Goal: Task Accomplishment & Management: Use online tool/utility

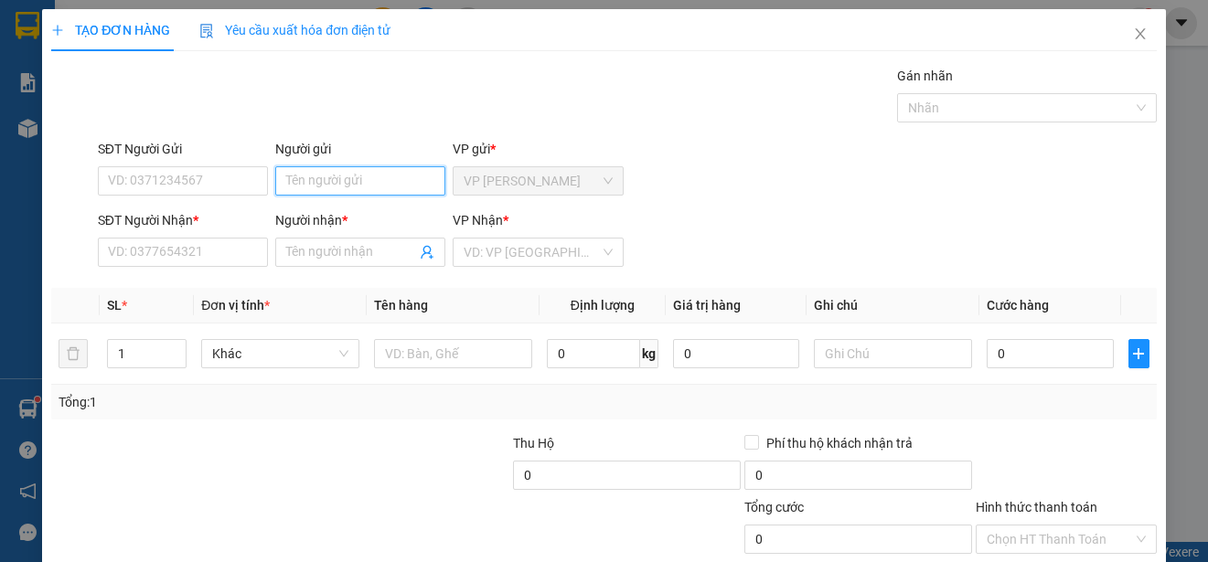
click at [351, 185] on input "Người gửi" at bounding box center [360, 180] width 170 height 29
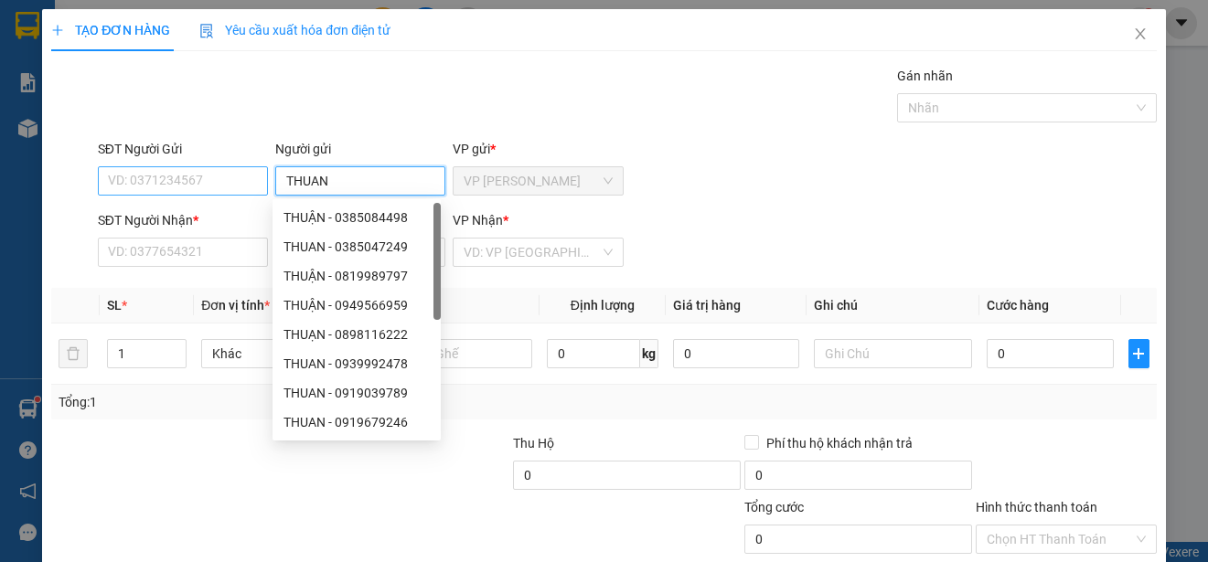
type input "THUAN"
click at [164, 173] on input "SĐT Người Gửi" at bounding box center [183, 180] width 170 height 29
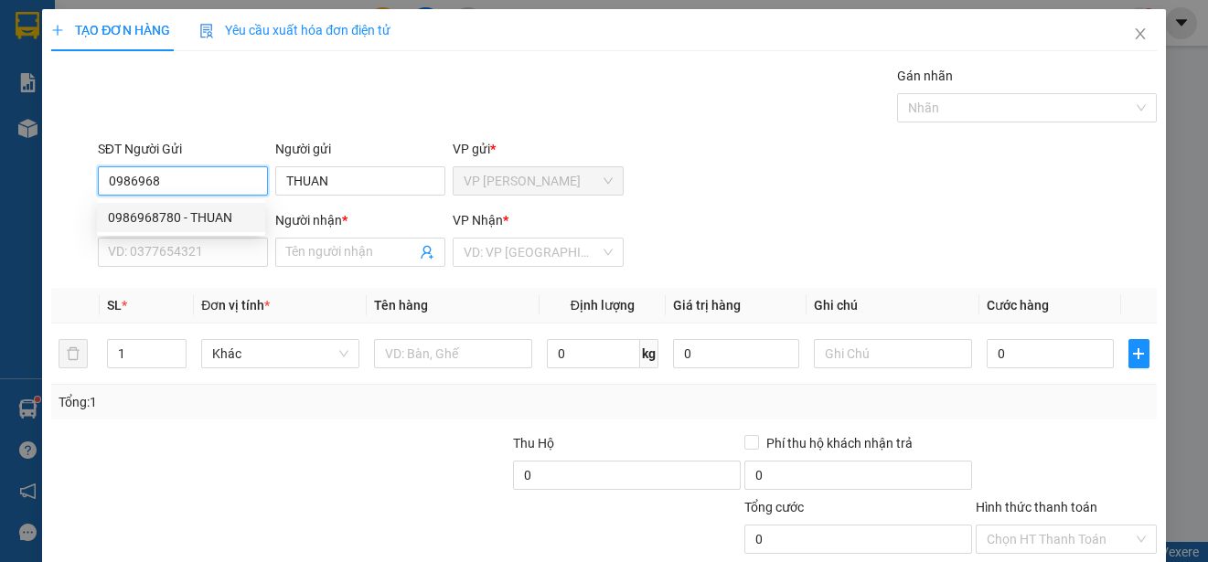
click at [196, 209] on div "0986968780 - THUAN" at bounding box center [181, 218] width 146 height 20
type input "0986968780"
type input "0373438930"
type input "TUAN"
type input "50.000"
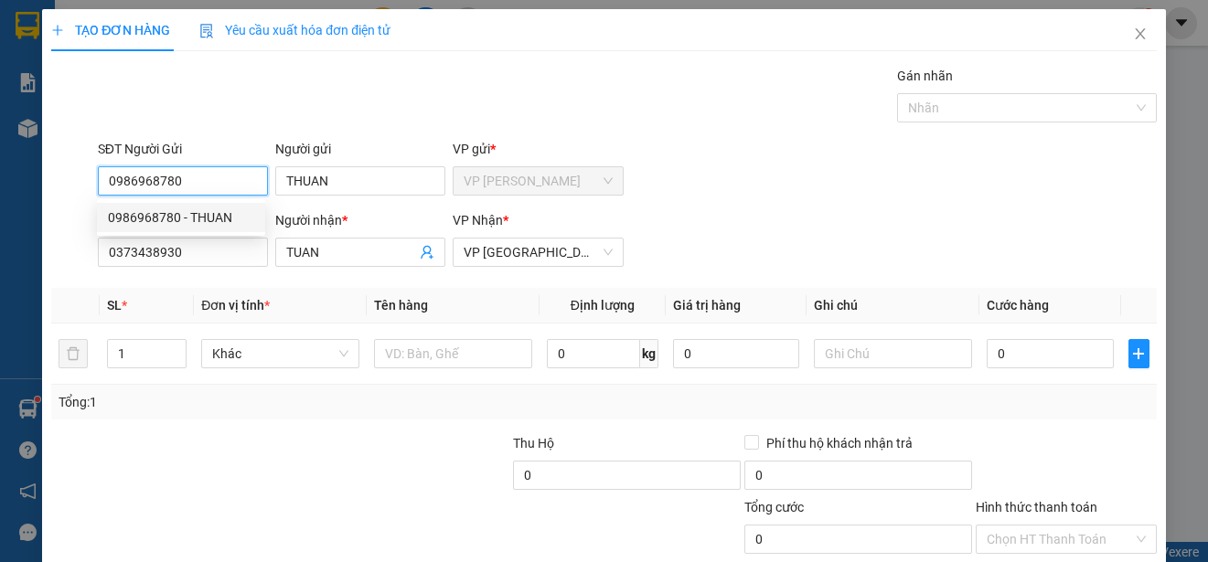
type input "50.000"
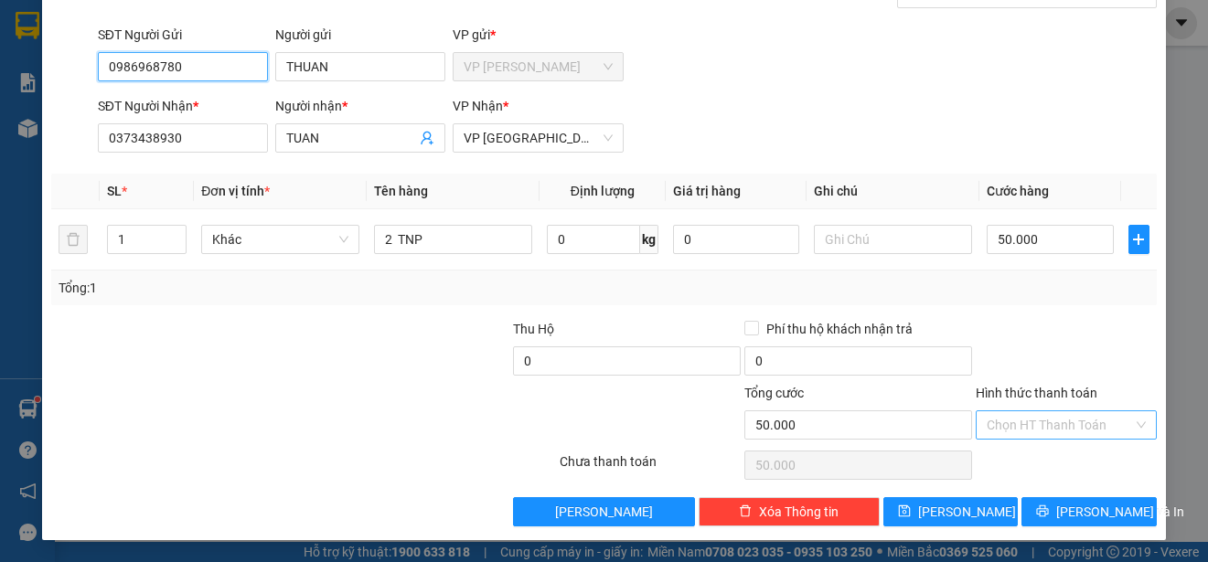
type input "0986968780"
click at [1108, 425] on input "Hình thức thanh toán" at bounding box center [1060, 424] width 146 height 27
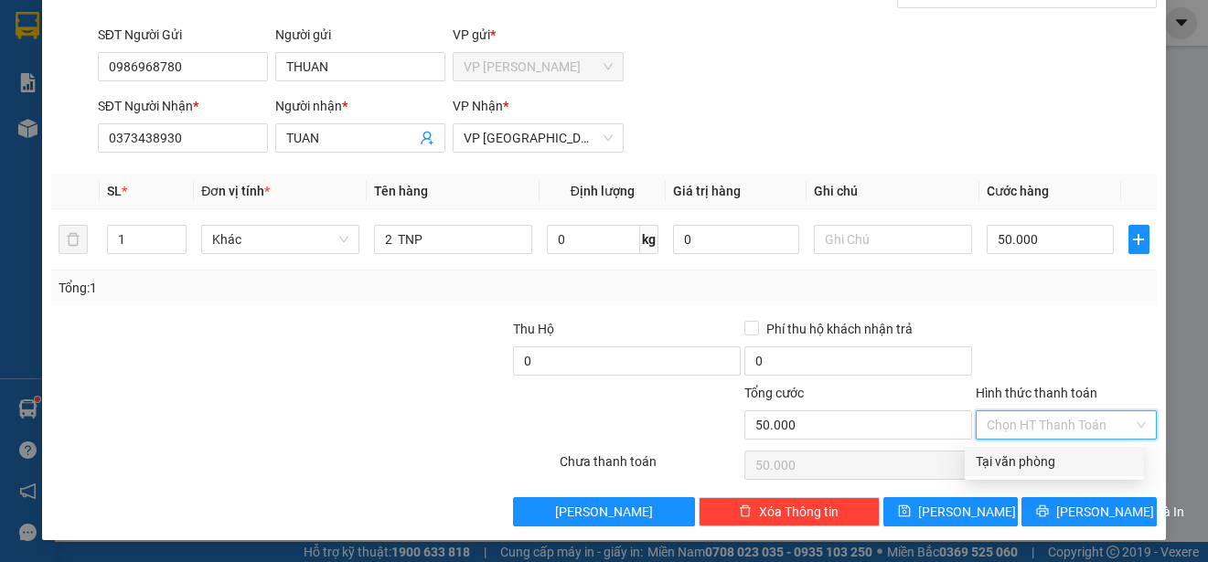
click at [1085, 468] on div "Tại văn phòng" at bounding box center [1054, 462] width 157 height 20
type input "0"
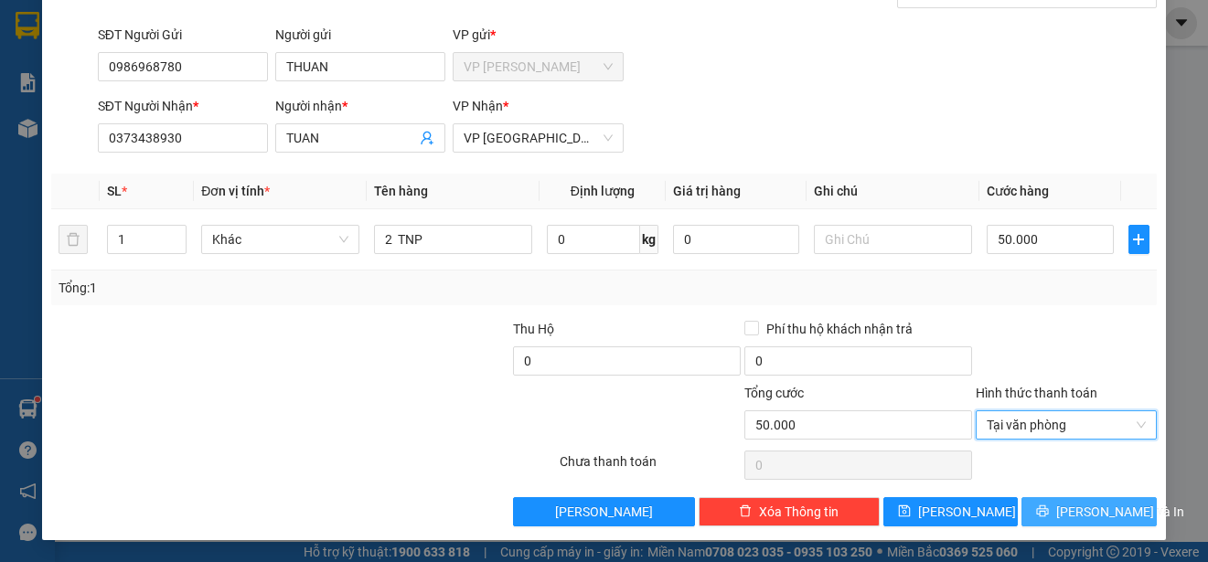
click at [1087, 511] on span "[PERSON_NAME] và In" at bounding box center [1120, 512] width 128 height 20
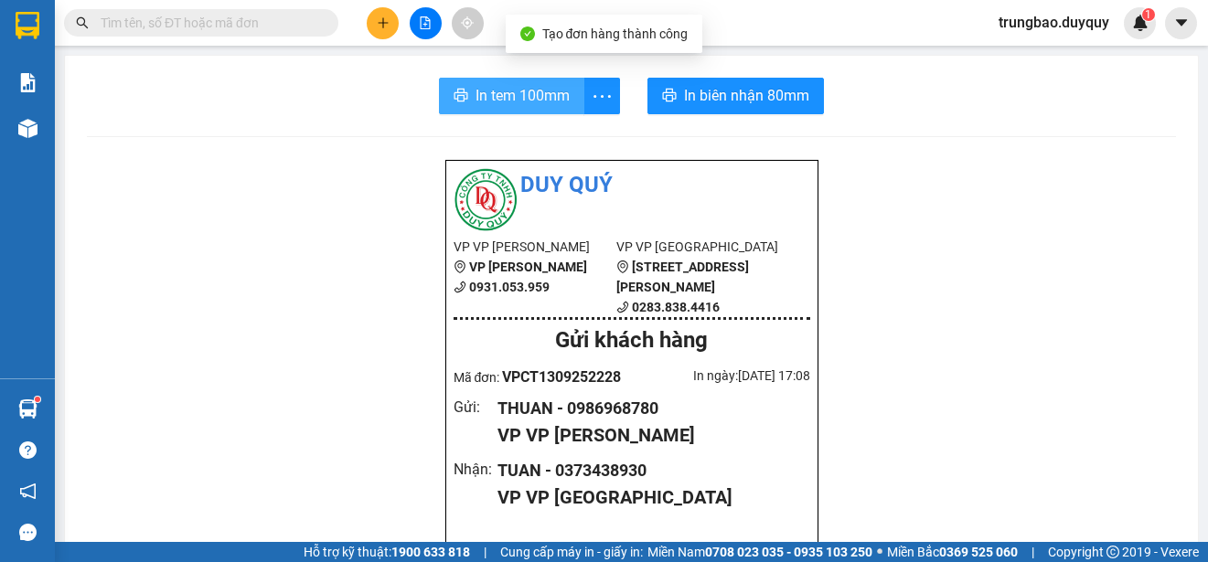
click at [512, 91] on span "In tem 100mm" at bounding box center [522, 95] width 94 height 23
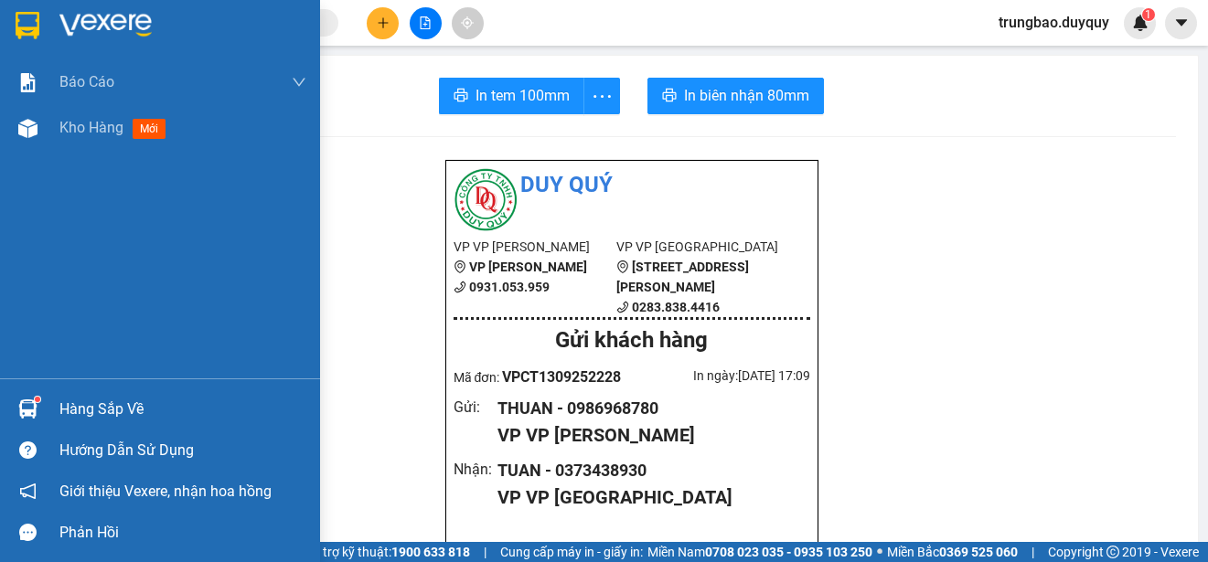
click at [27, 21] on img at bounding box center [28, 25] width 24 height 27
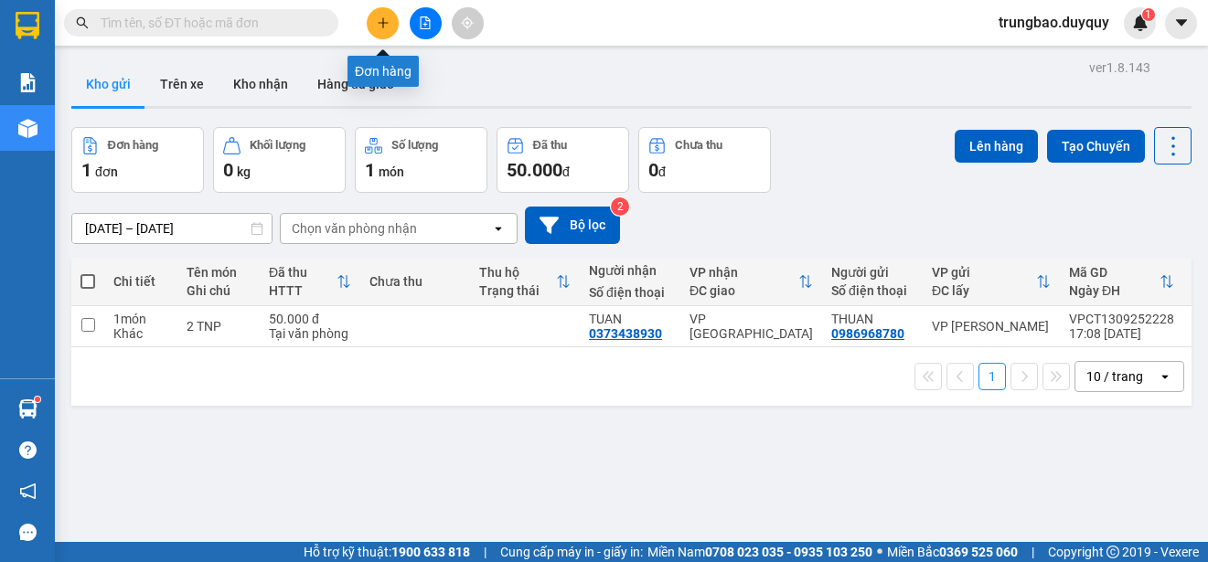
click at [381, 16] on button at bounding box center [383, 23] width 32 height 32
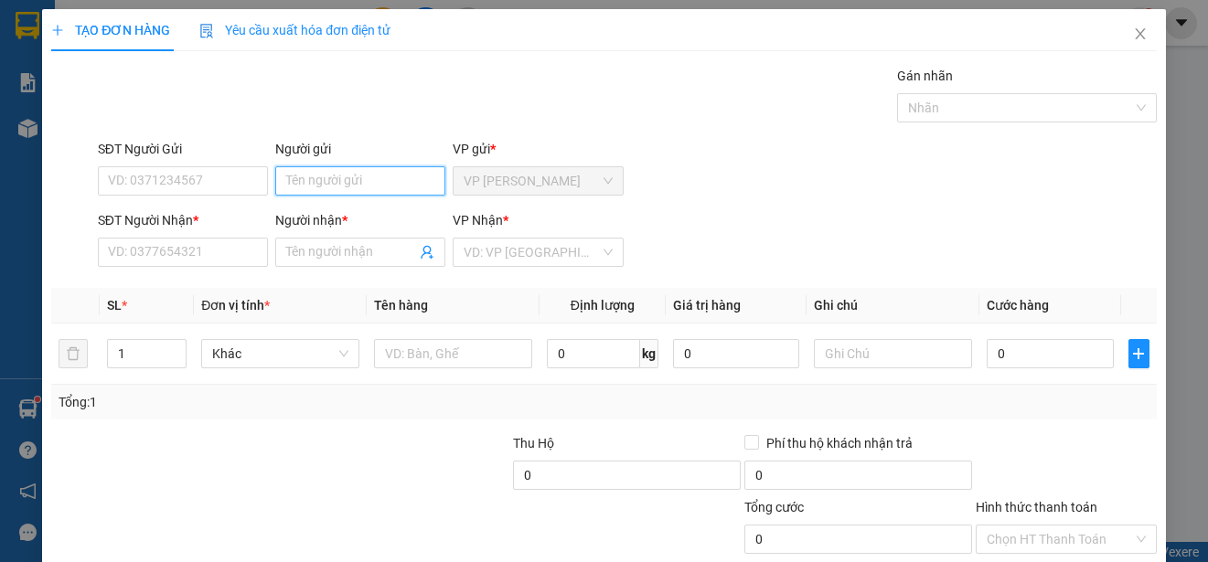
click at [349, 176] on input "Người gửi" at bounding box center [360, 180] width 170 height 29
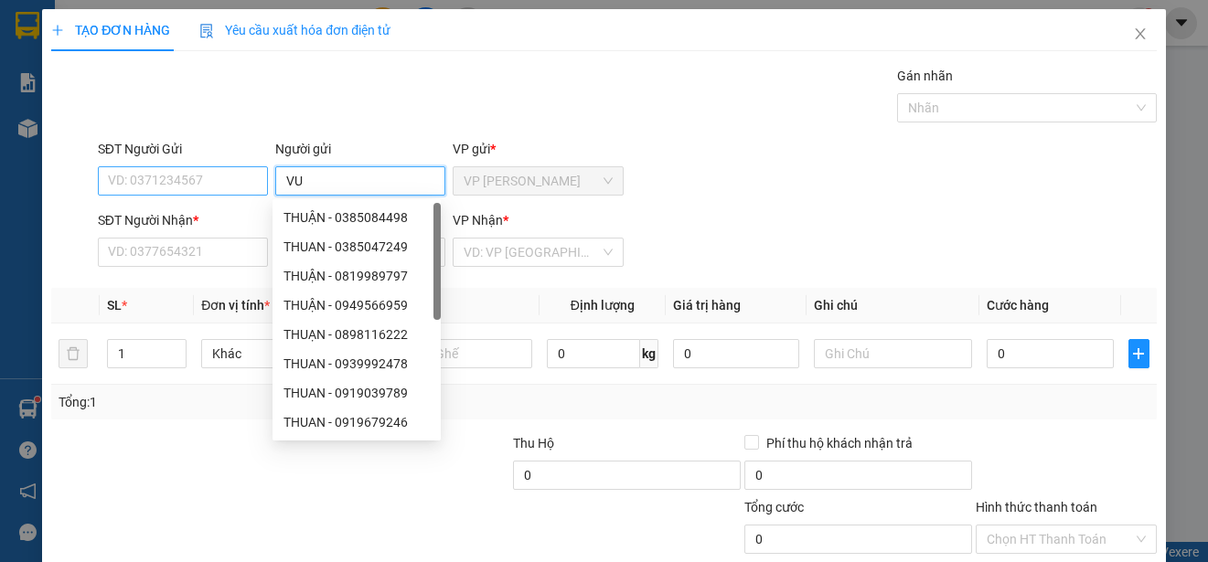
type input "VU"
click at [244, 187] on input "SĐT Người Gửi" at bounding box center [183, 180] width 170 height 29
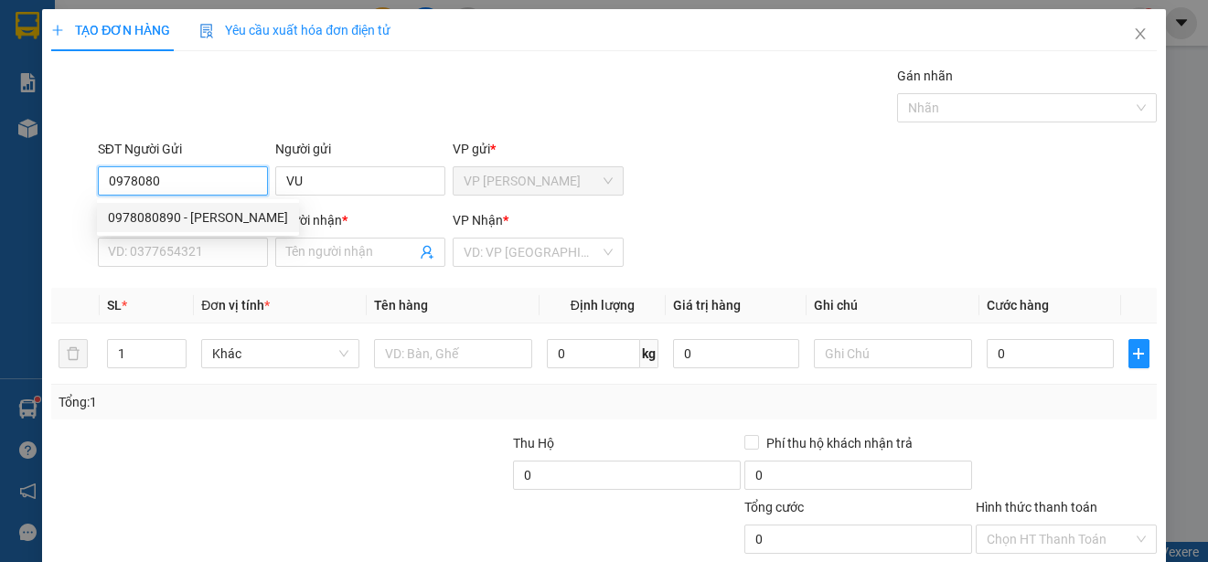
click at [237, 219] on div "0978080890 - [PERSON_NAME]" at bounding box center [198, 218] width 180 height 20
type input "0978080890"
type input "VŨ"
type input "0906782914"
type input "UT"
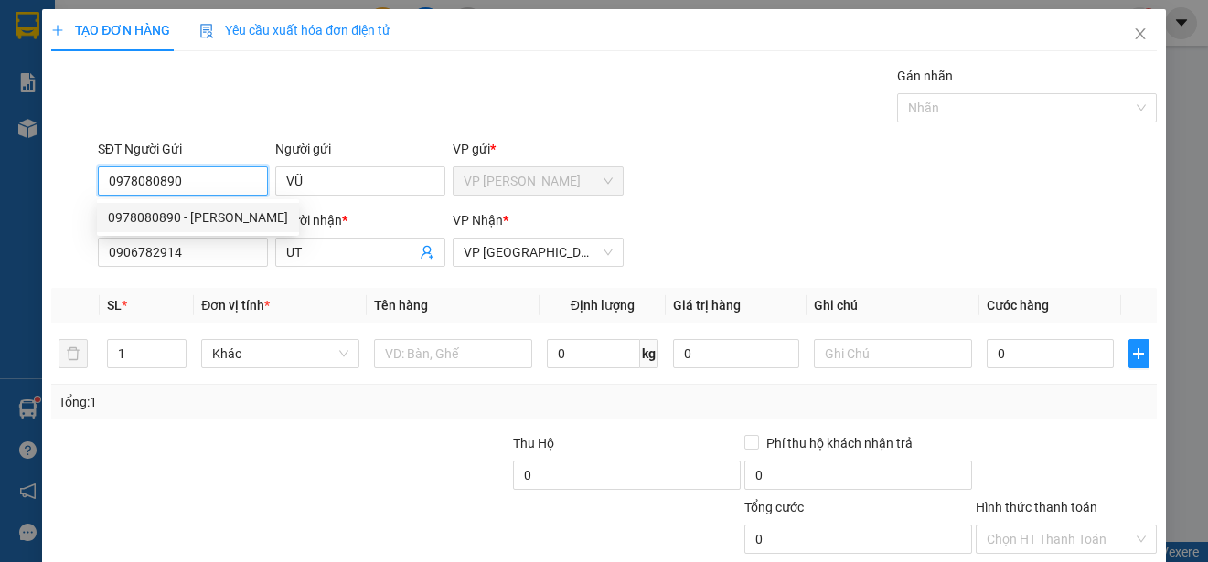
type input "20.000"
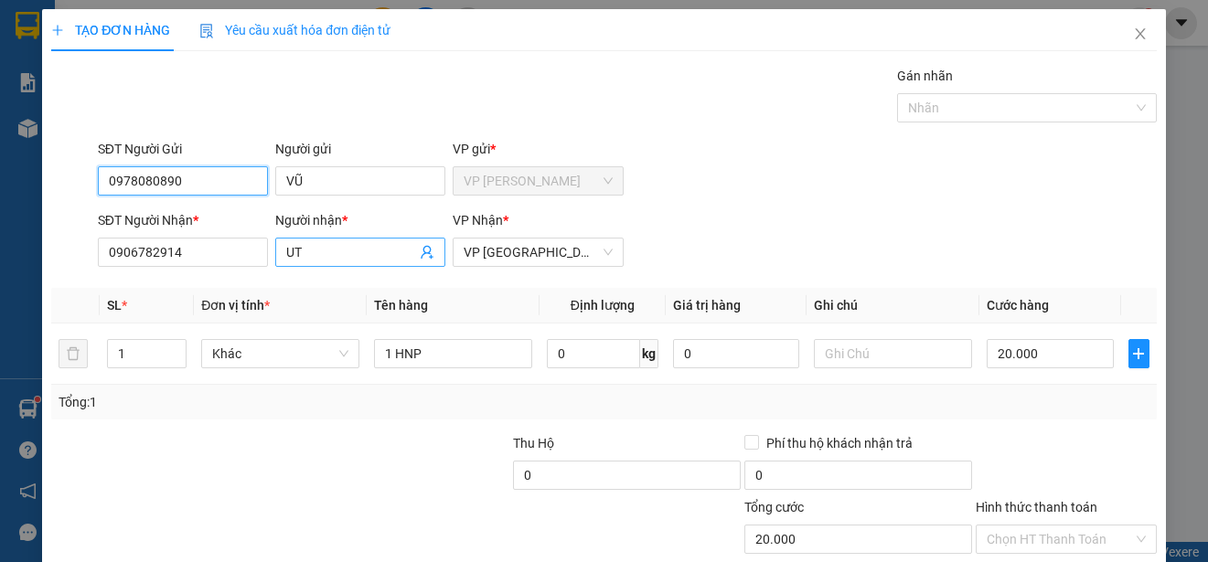
type input "0978080890"
click at [303, 248] on input "UT" at bounding box center [351, 252] width 130 height 20
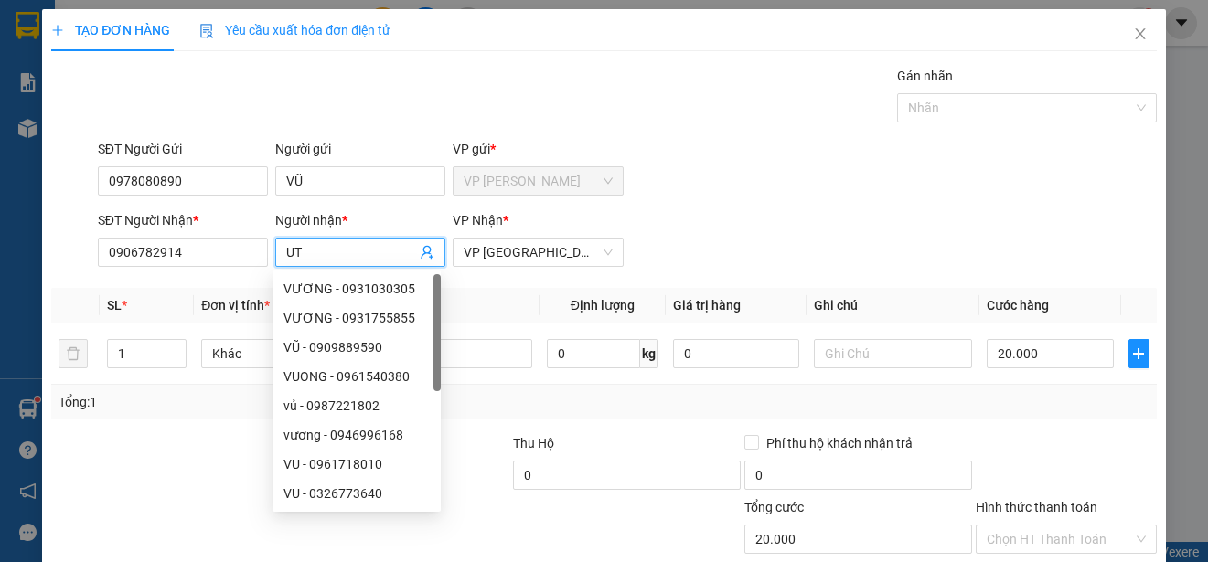
type input "U"
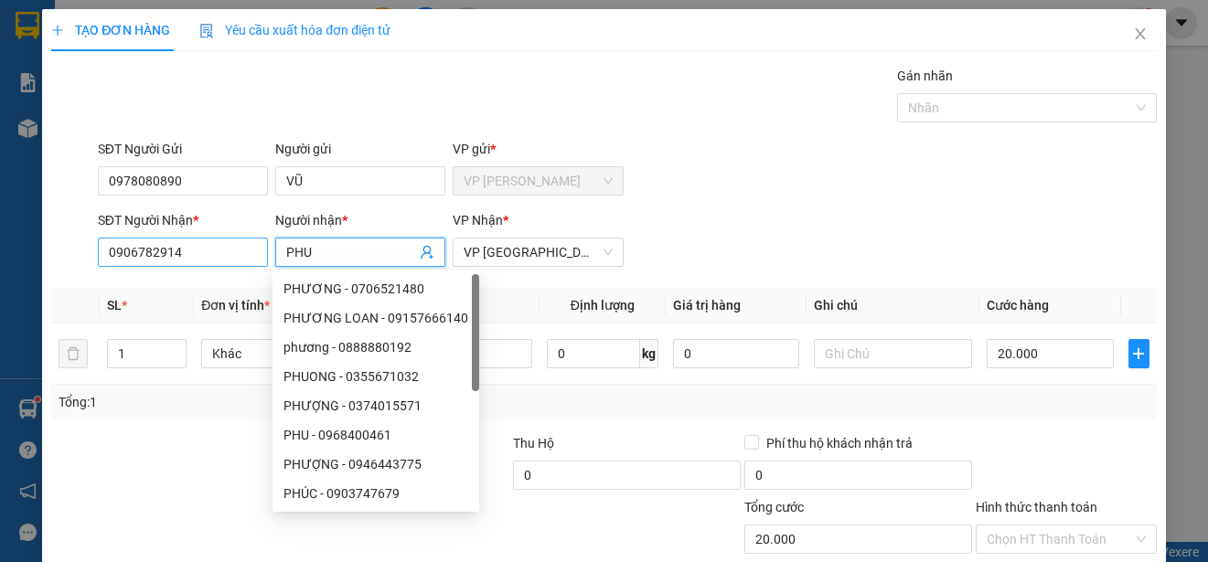
type input "PHU"
click at [220, 261] on input "0906782914" at bounding box center [183, 252] width 170 height 29
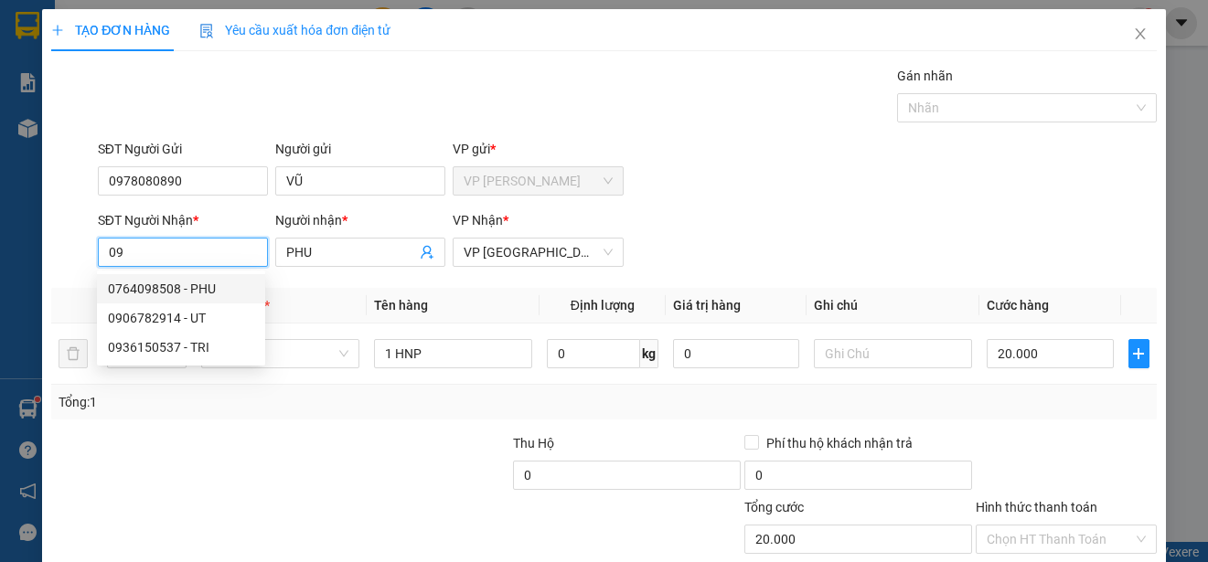
drag, startPoint x: 204, startPoint y: 284, endPoint x: 208, endPoint y: 273, distance: 11.9
click at [204, 280] on div "0764098508 - PHU" at bounding box center [181, 289] width 146 height 20
type input "0764098508"
type input "30.000"
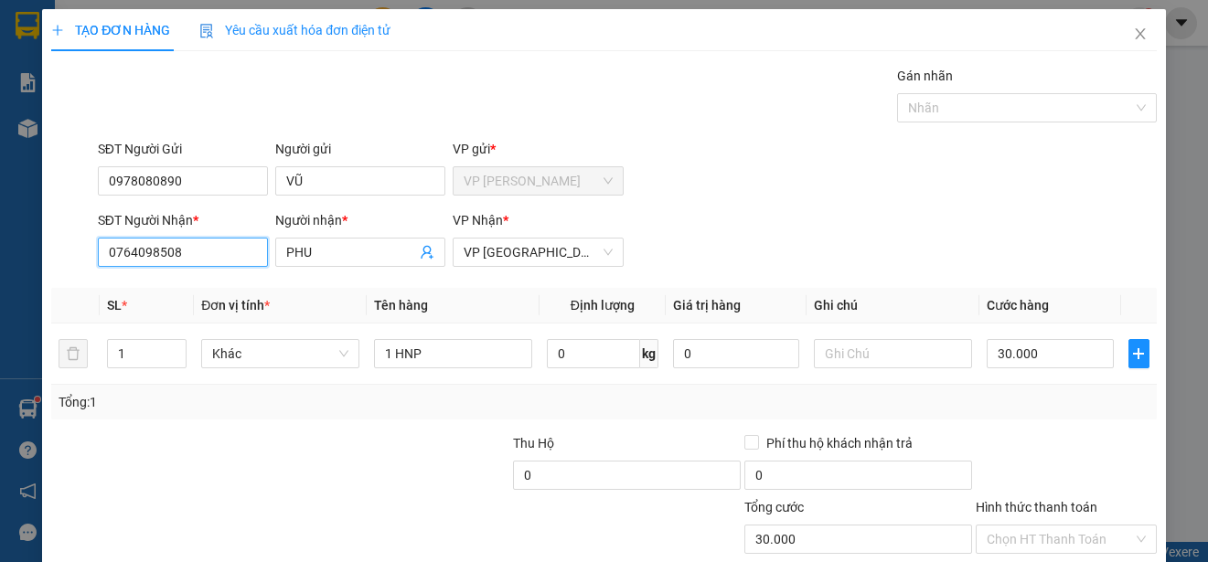
scroll to position [114, 0]
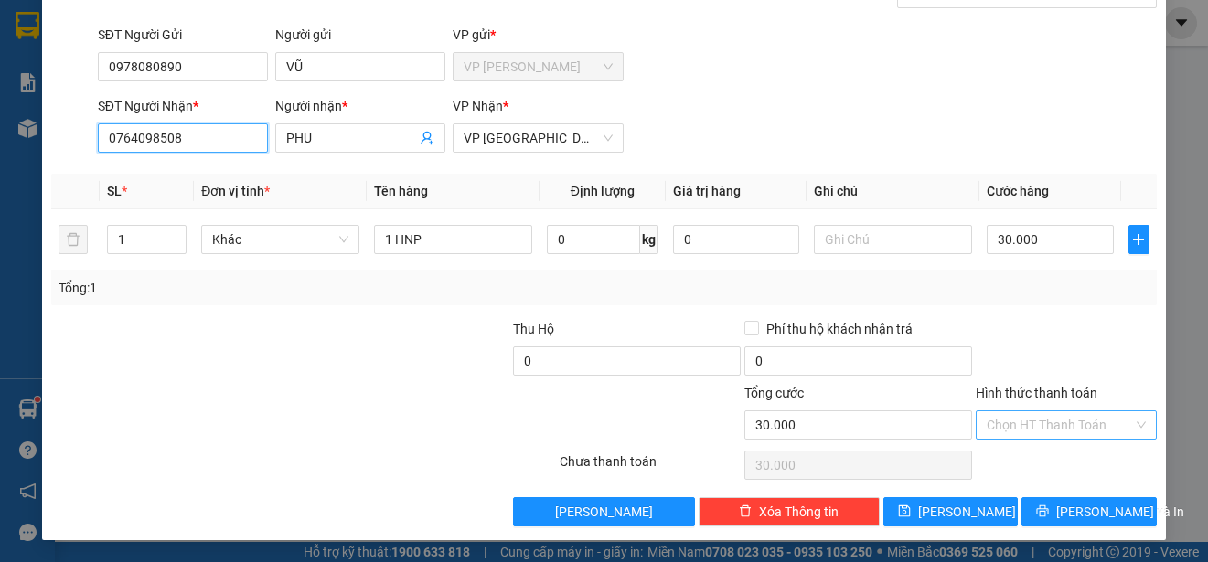
type input "0764098508"
click at [1052, 420] on input "Hình thức thanh toán" at bounding box center [1060, 424] width 146 height 27
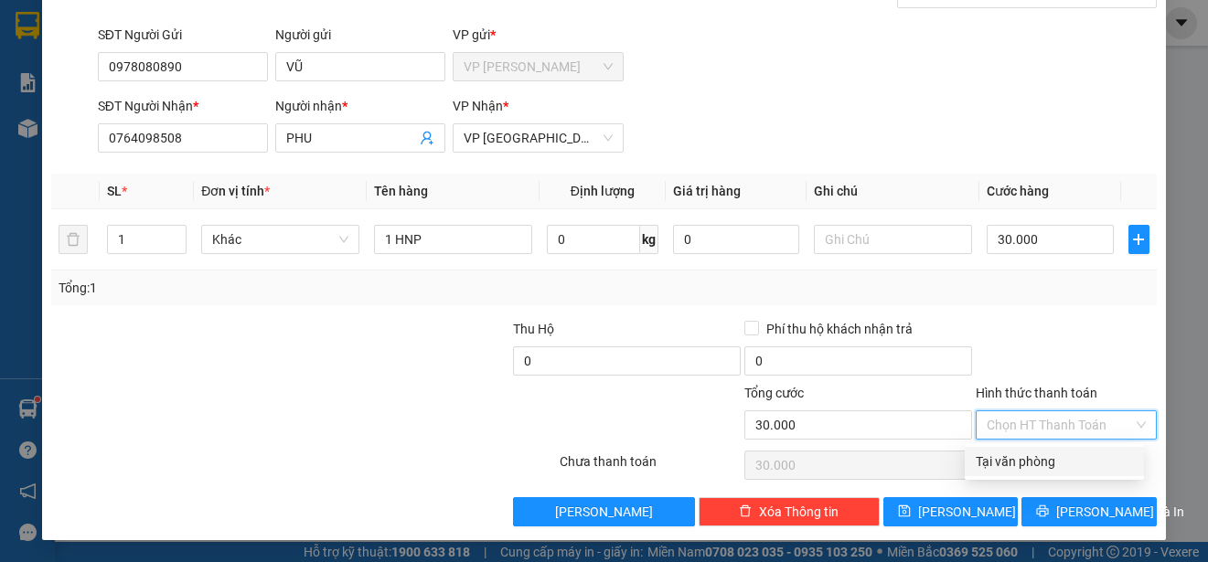
click at [1058, 461] on div "Tại văn phòng" at bounding box center [1054, 462] width 157 height 20
type input "0"
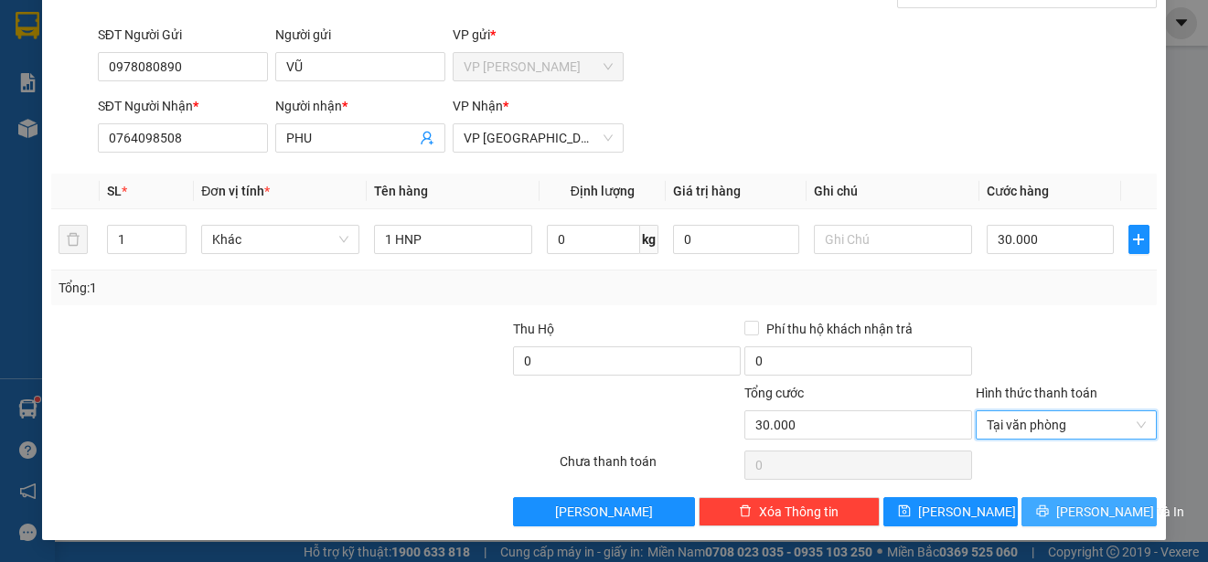
click at [1066, 506] on span "[PERSON_NAME] và In" at bounding box center [1120, 512] width 128 height 20
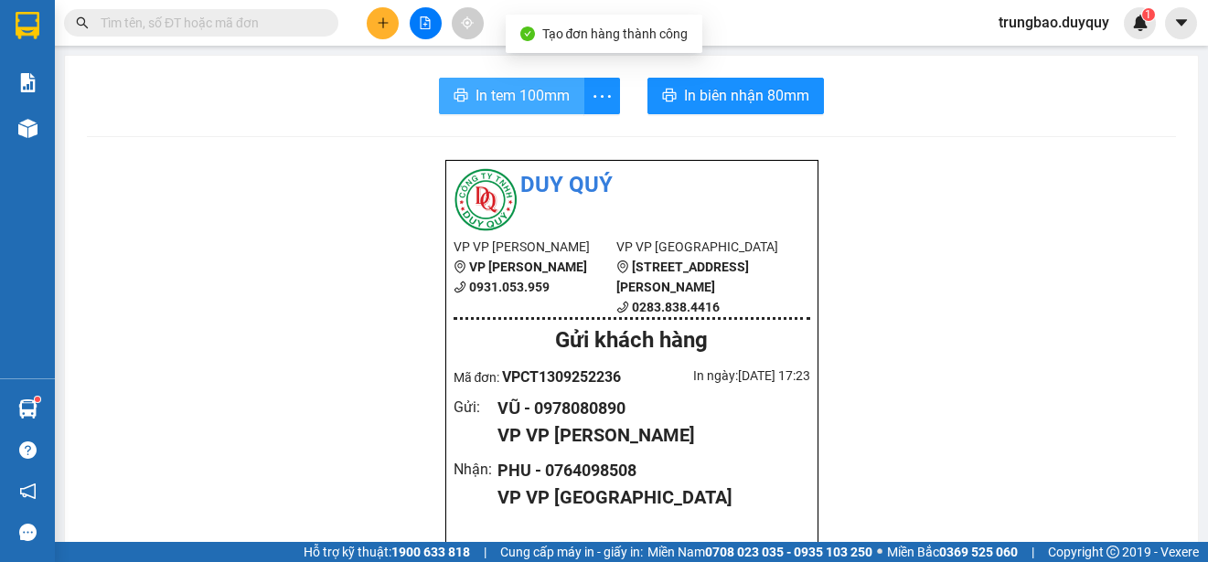
click at [529, 96] on span "In tem 100mm" at bounding box center [522, 95] width 94 height 23
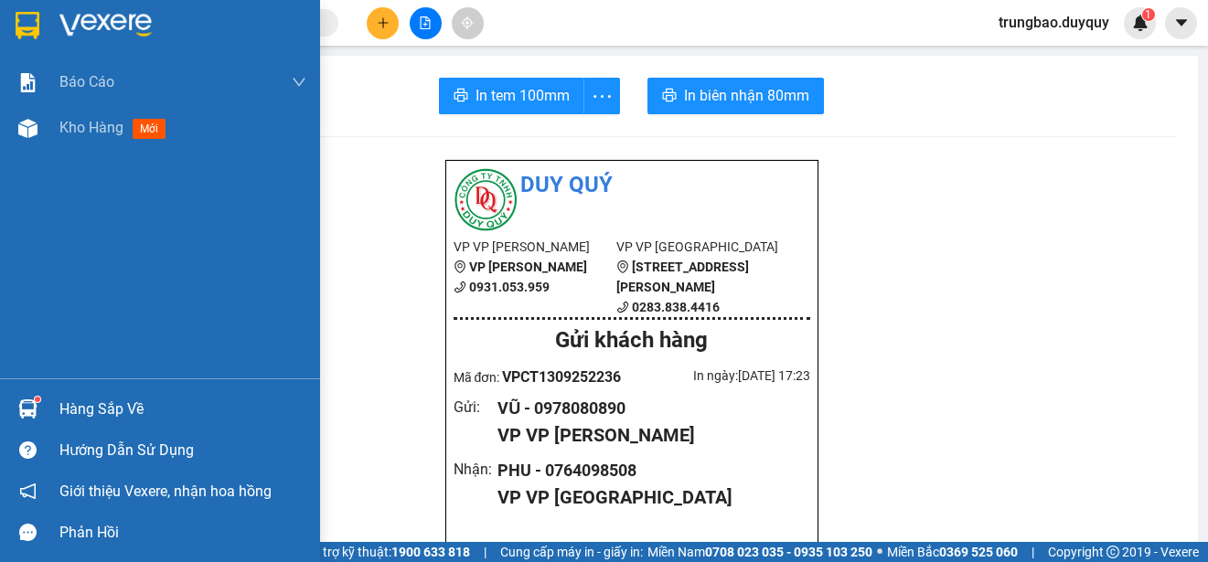
click at [34, 19] on img at bounding box center [28, 25] width 24 height 27
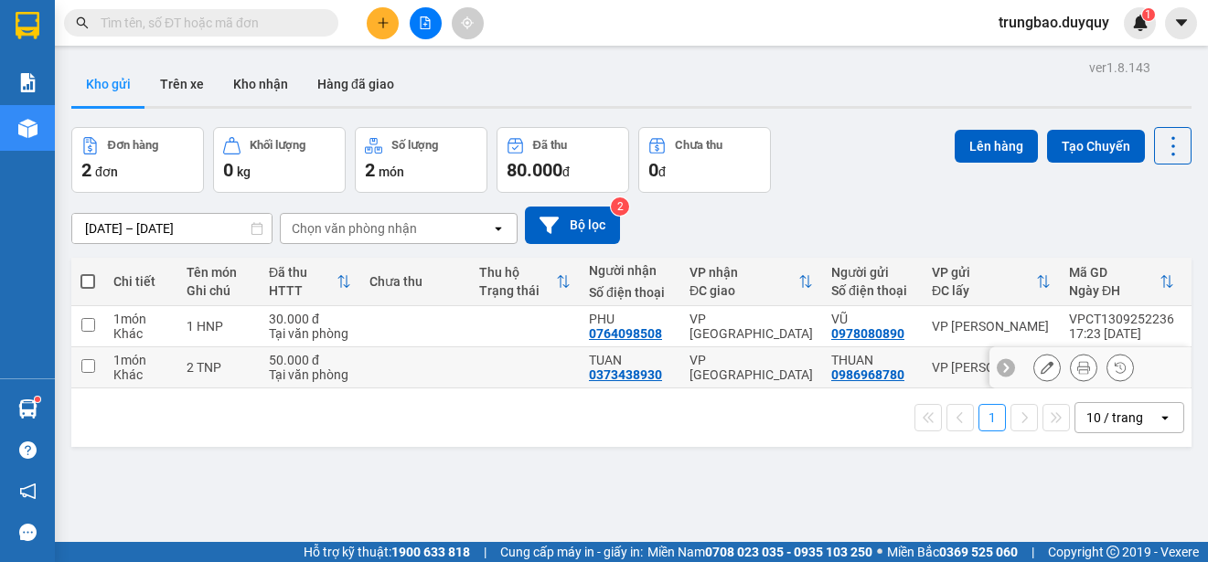
click at [91, 367] on input "checkbox" at bounding box center [88, 366] width 14 height 14
checkbox input "true"
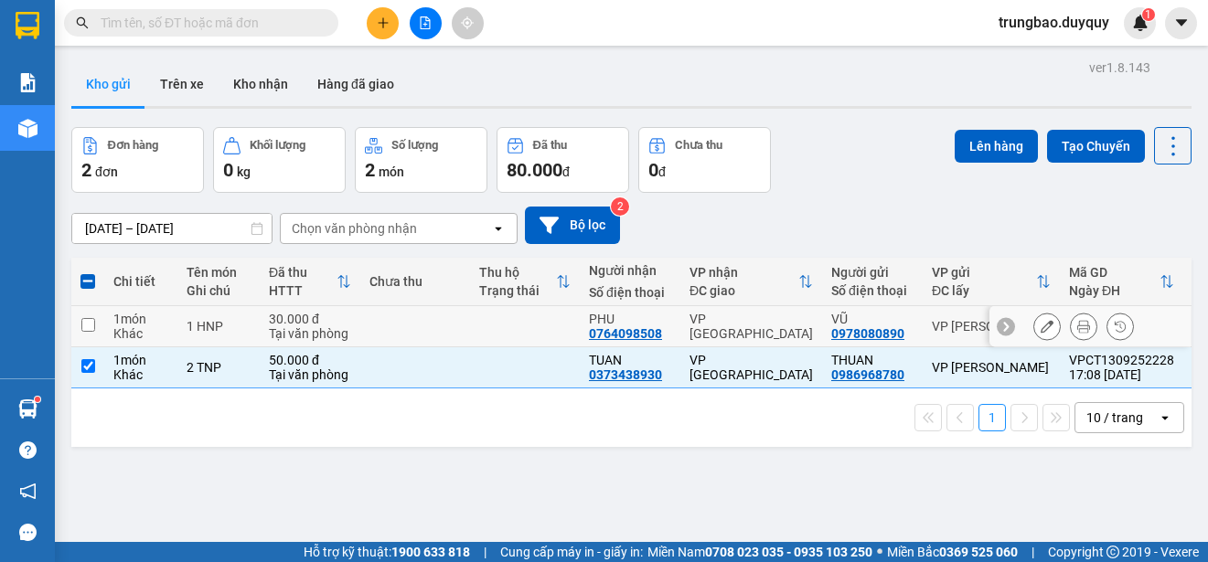
click at [90, 326] on input "checkbox" at bounding box center [88, 325] width 14 height 14
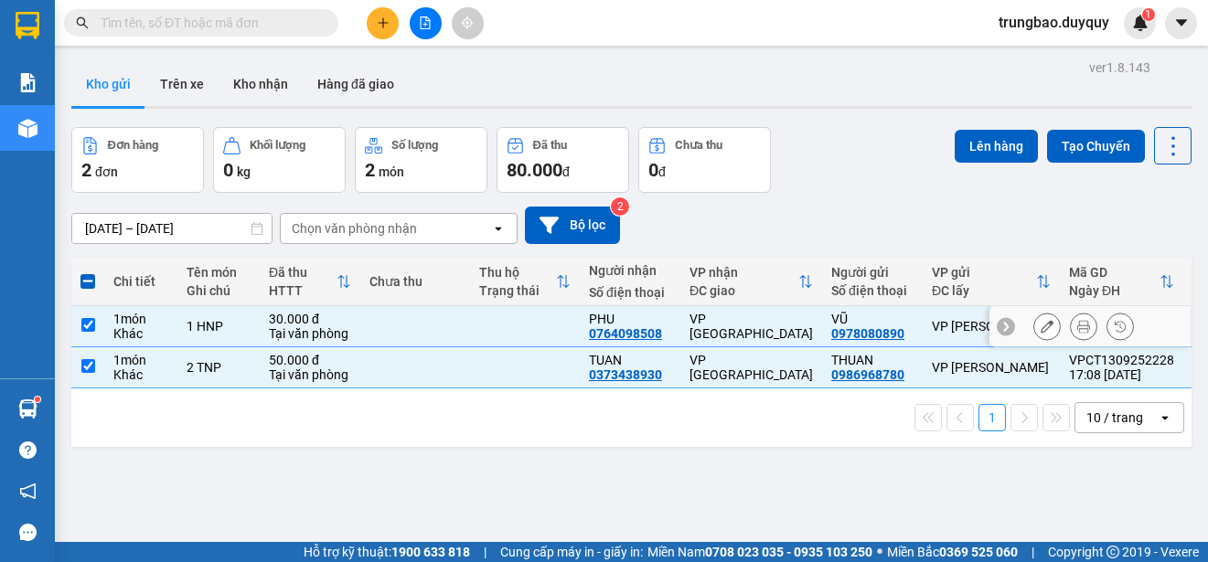
click at [90, 326] on input "checkbox" at bounding box center [88, 325] width 14 height 14
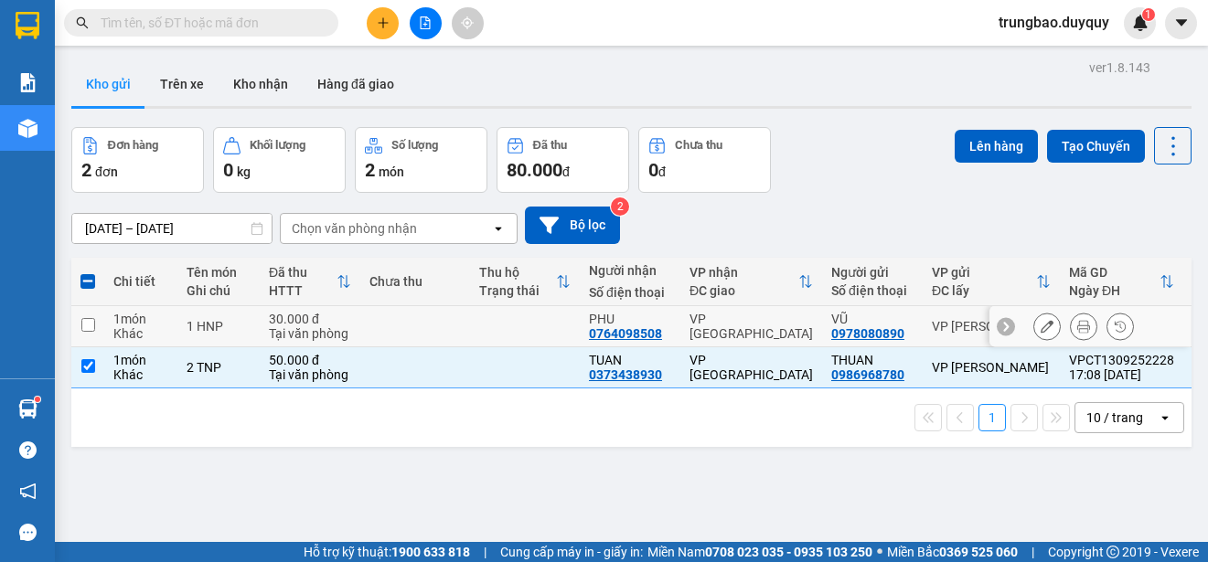
click at [88, 323] on input "checkbox" at bounding box center [88, 325] width 14 height 14
checkbox input "true"
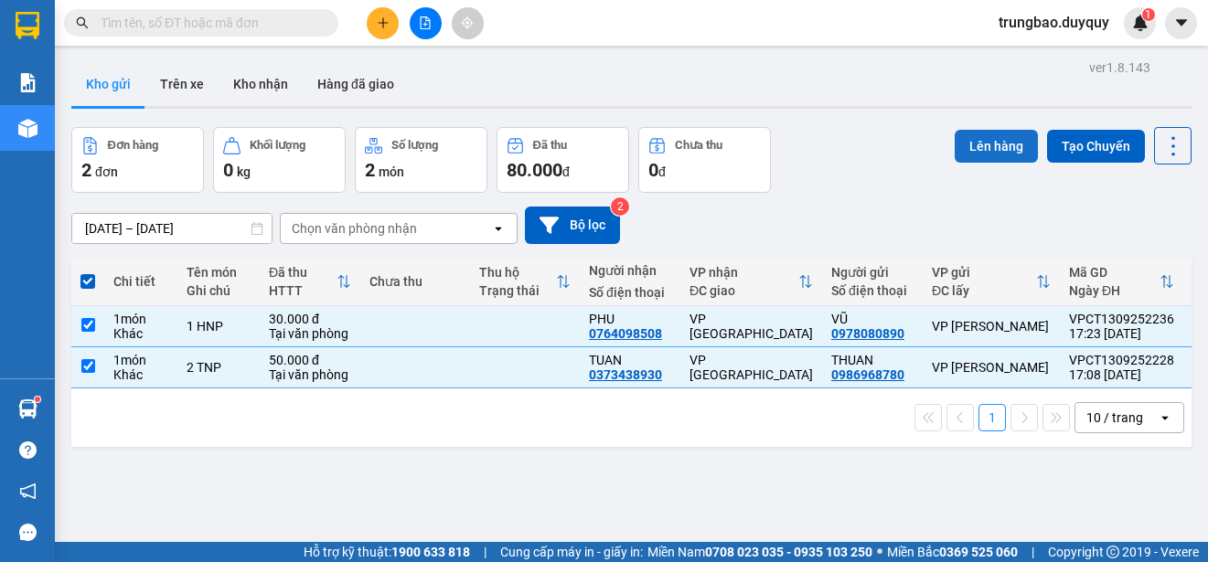
click at [991, 150] on button "Lên hàng" at bounding box center [996, 146] width 83 height 33
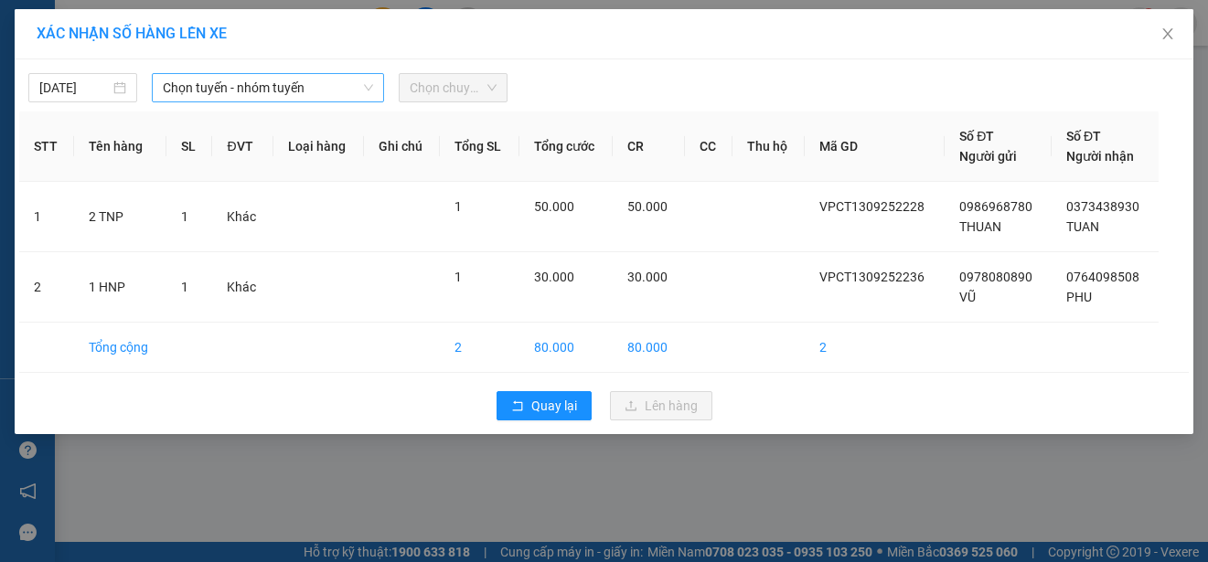
click at [280, 87] on span "Chọn tuyến - nhóm tuyến" at bounding box center [268, 87] width 210 height 27
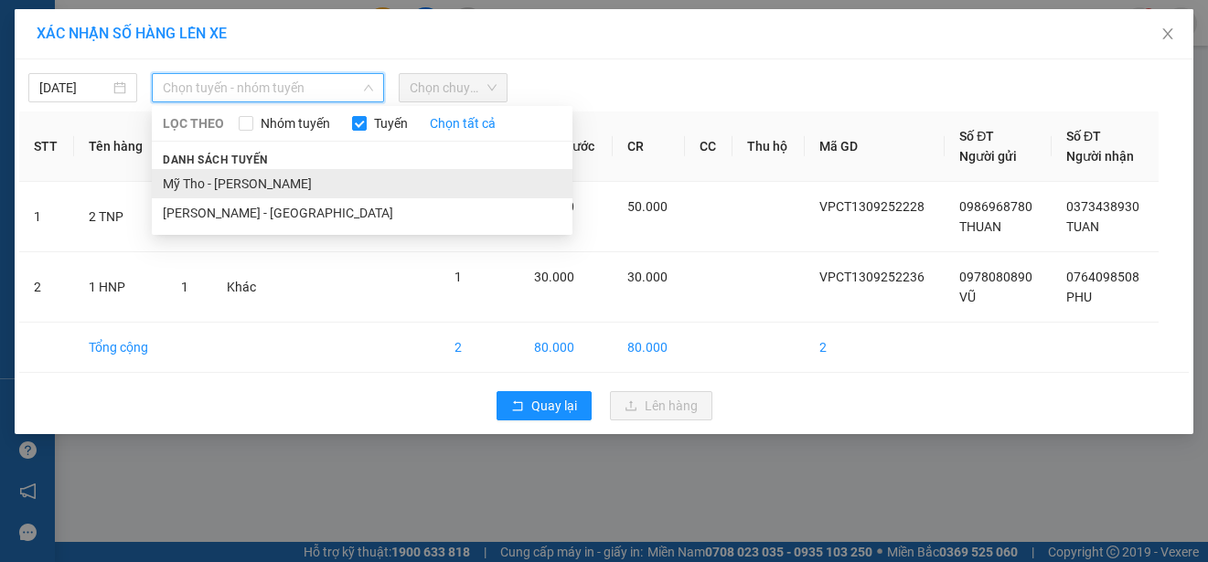
click at [284, 177] on li "Mỹ Tho - [PERSON_NAME]" at bounding box center [362, 183] width 421 height 29
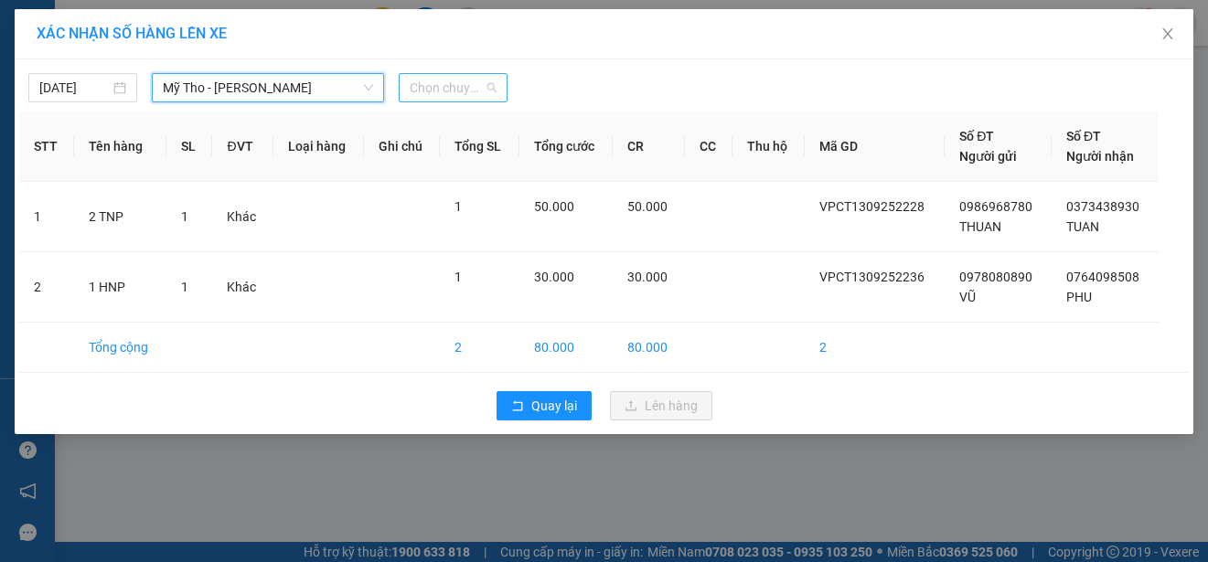
click at [476, 86] on span "Chọn chuyến" at bounding box center [453, 87] width 87 height 27
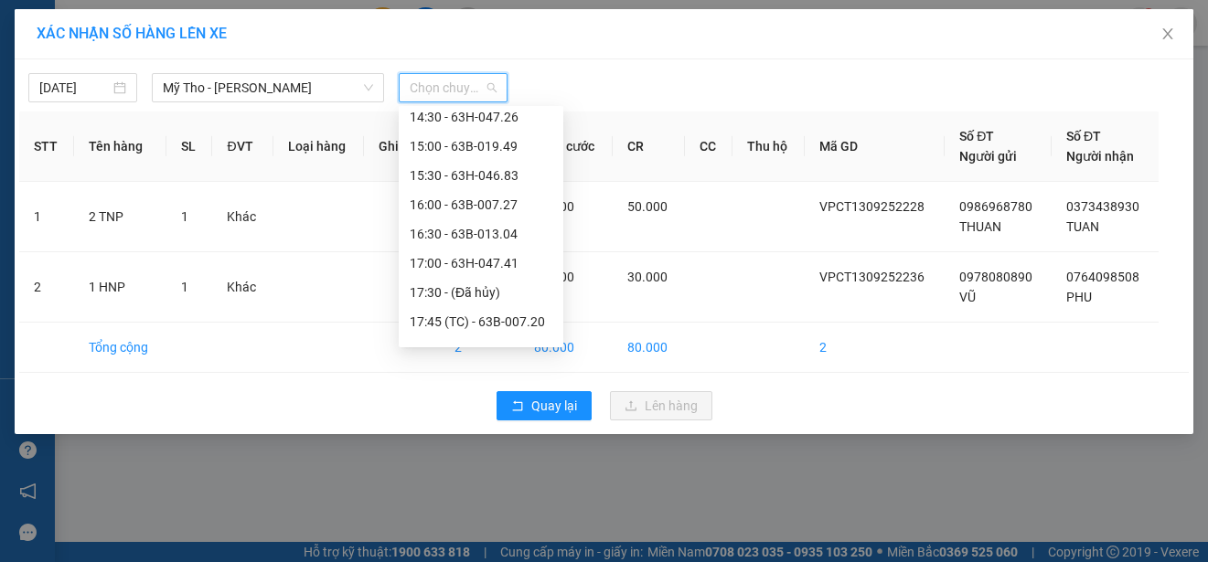
scroll to position [1024, 0]
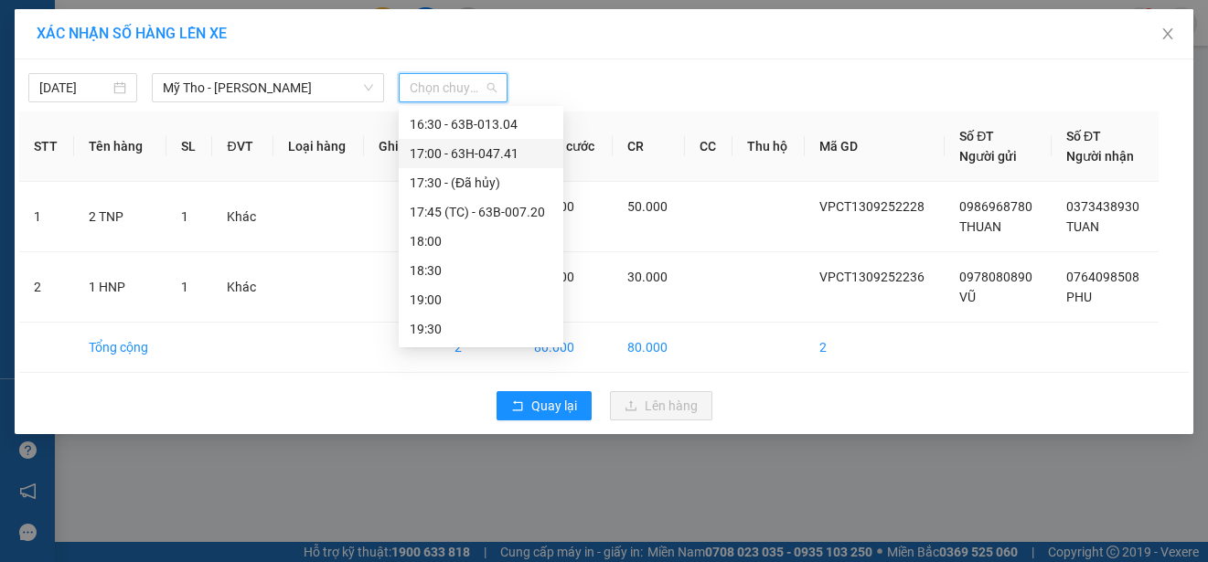
click at [500, 149] on div "17:00 - 63H-047.41" at bounding box center [481, 154] width 143 height 20
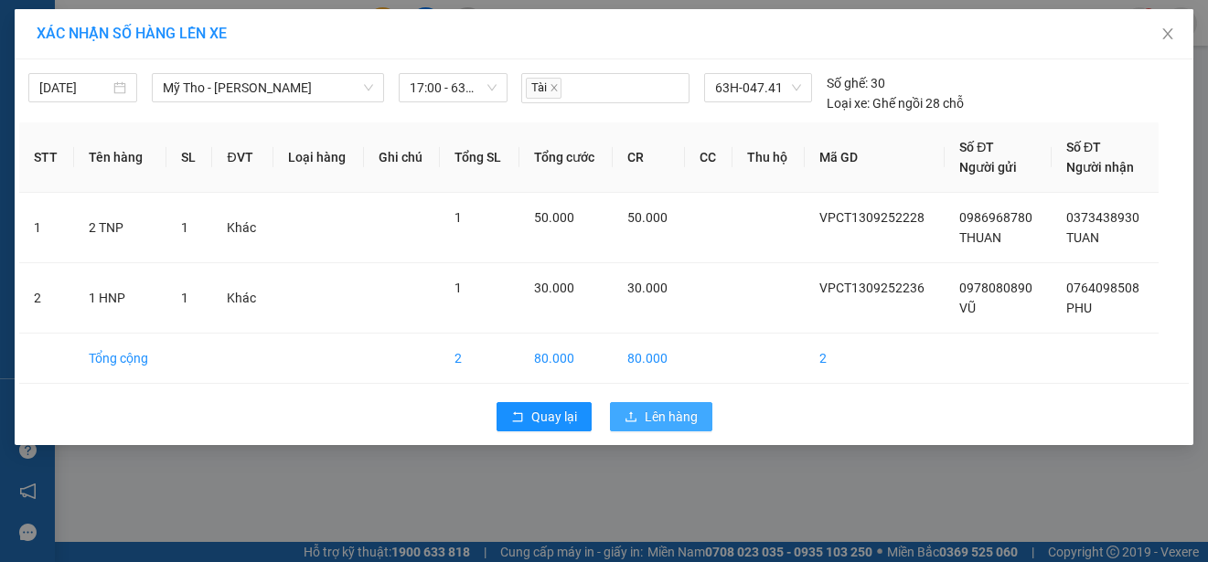
click at [667, 415] on span "Lên hàng" at bounding box center [671, 417] width 53 height 20
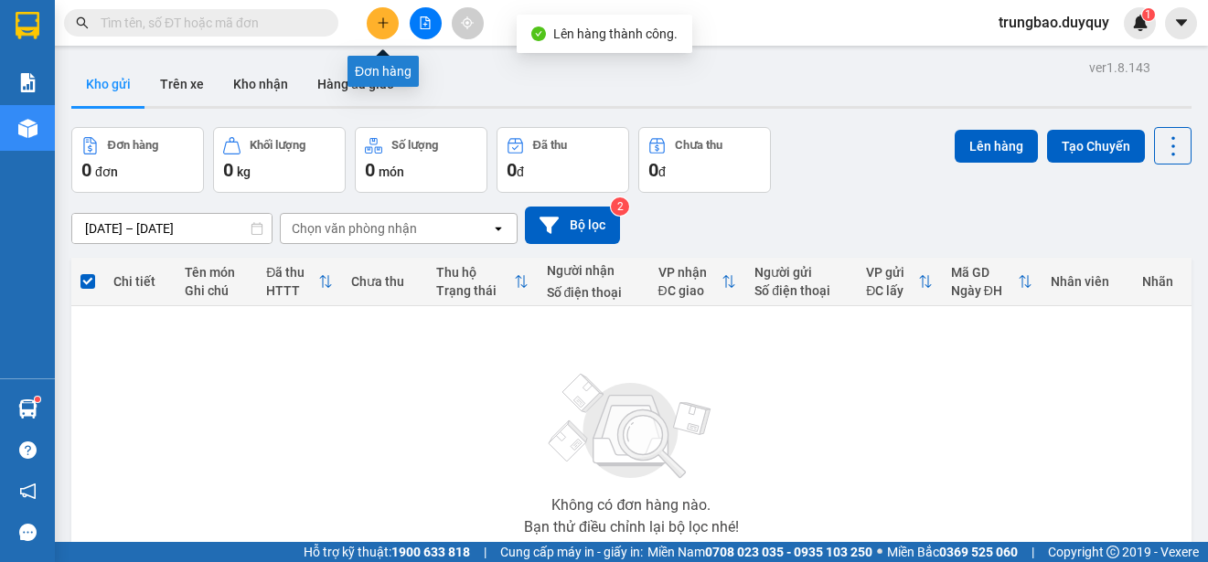
click at [379, 19] on icon "plus" at bounding box center [383, 22] width 13 height 13
